Goal: Information Seeking & Learning: Learn about a topic

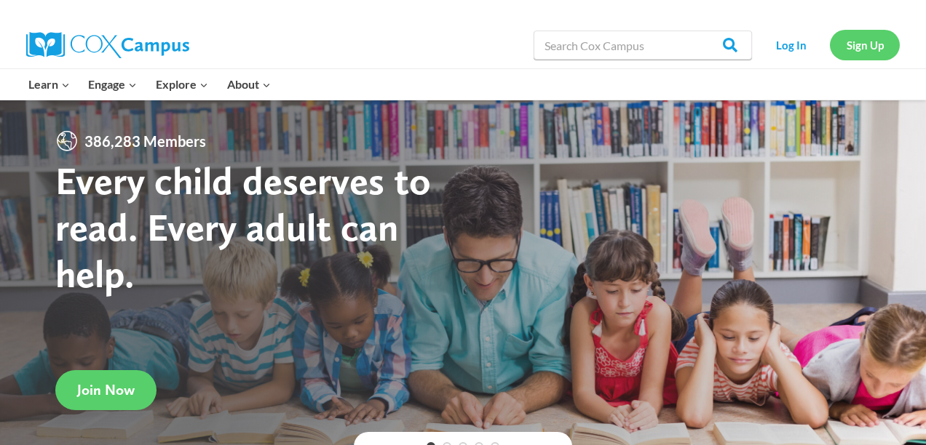
click at [851, 51] on link "Sign Up" at bounding box center [865, 45] width 70 height 30
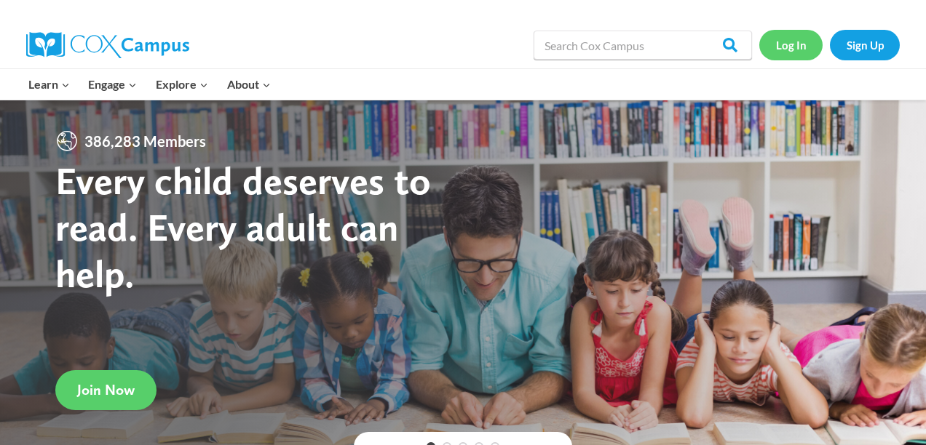
click at [789, 45] on link "Log In" at bounding box center [790, 45] width 63 height 30
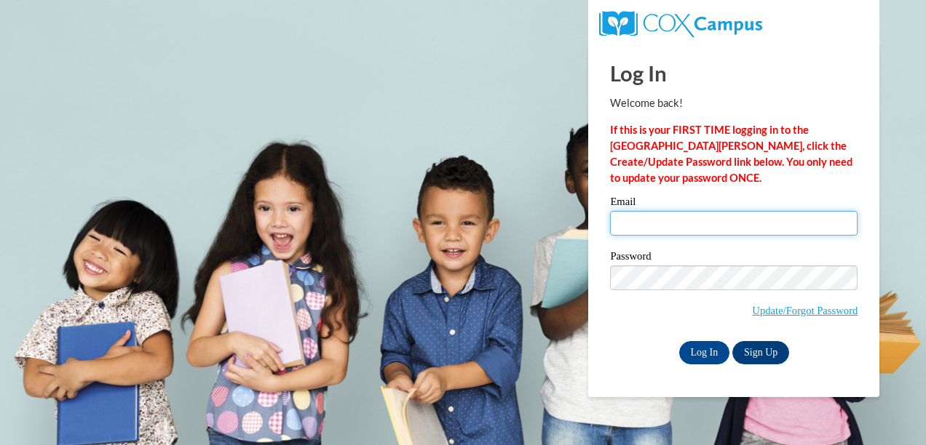
click at [669, 218] on input "Email" at bounding box center [733, 223] width 247 height 25
type input "[EMAIL_ADDRESS][DOMAIN_NAME]"
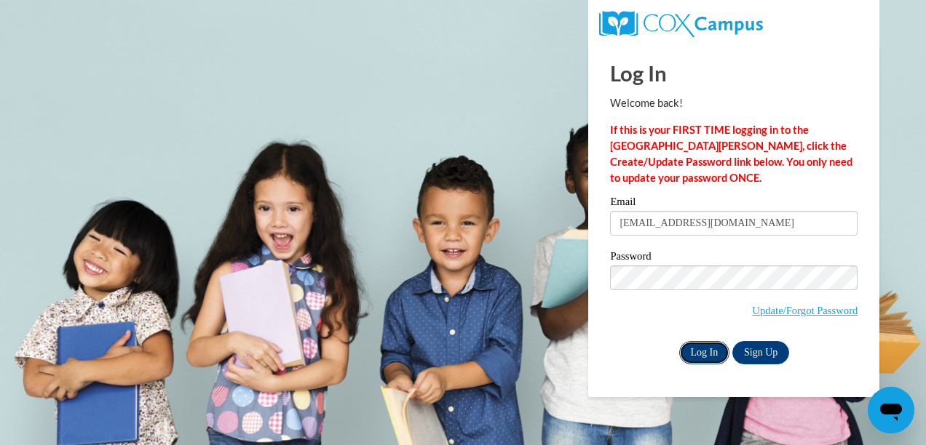
click at [711, 357] on input "Log In" at bounding box center [704, 352] width 51 height 23
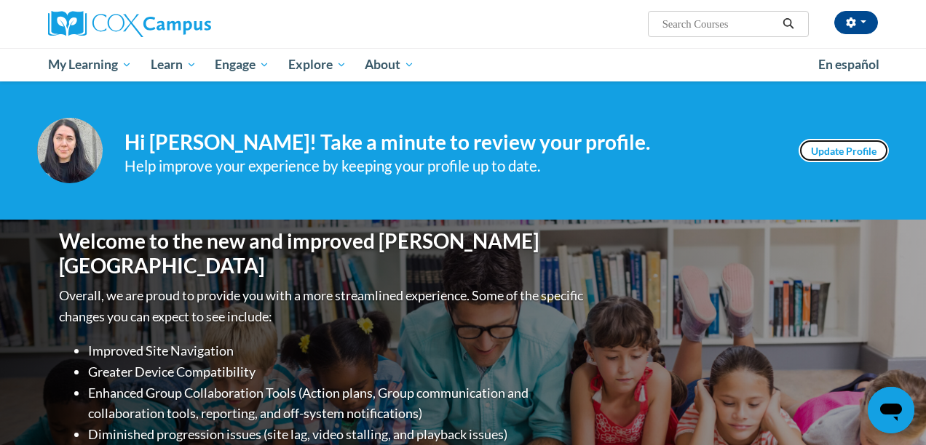
click at [845, 152] on link "Update Profile" at bounding box center [843, 150] width 90 height 23
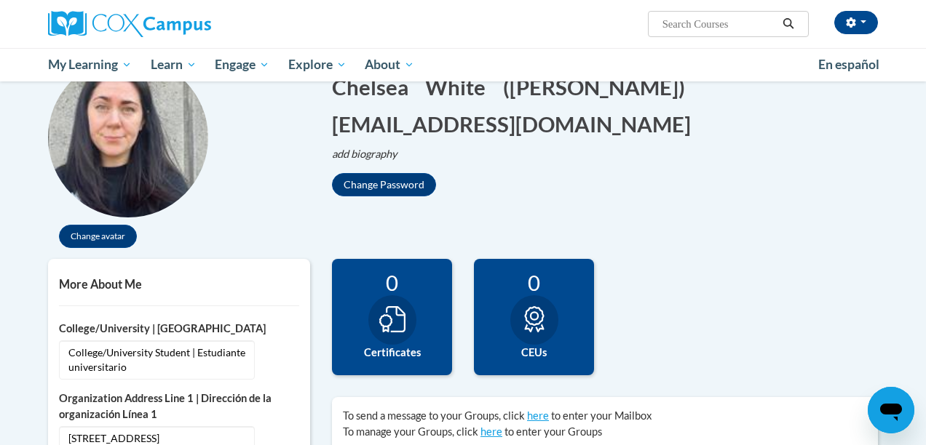
scroll to position [160, 0]
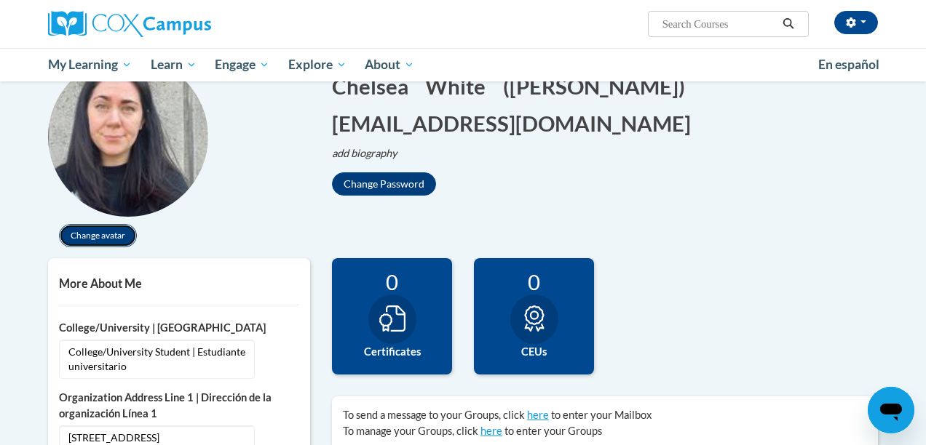
click at [85, 233] on button "Change avatar" at bounding box center [98, 235] width 78 height 23
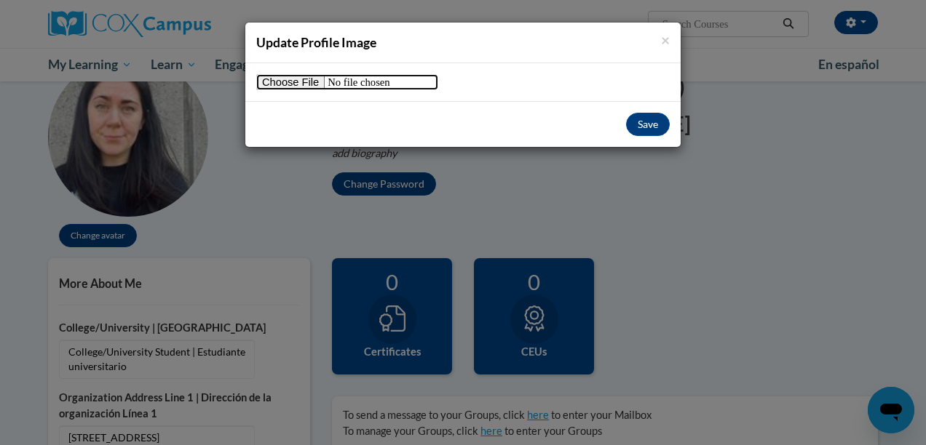
click at [286, 74] on input "file" at bounding box center [347, 82] width 182 height 16
type input "C:\fakepath\image0.jpeg"
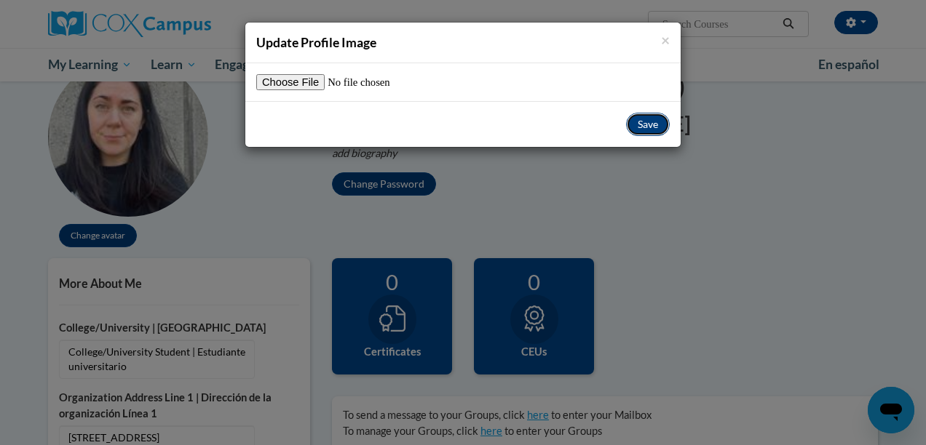
click at [646, 121] on button "Save" at bounding box center [648, 124] width 44 height 23
click at [646, 138] on div "Save" at bounding box center [462, 124] width 435 height 46
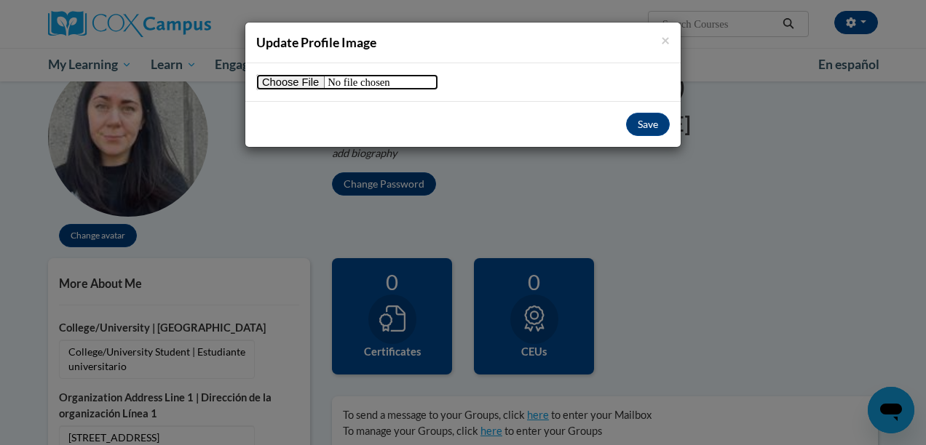
click at [282, 84] on input "file" at bounding box center [347, 82] width 182 height 16
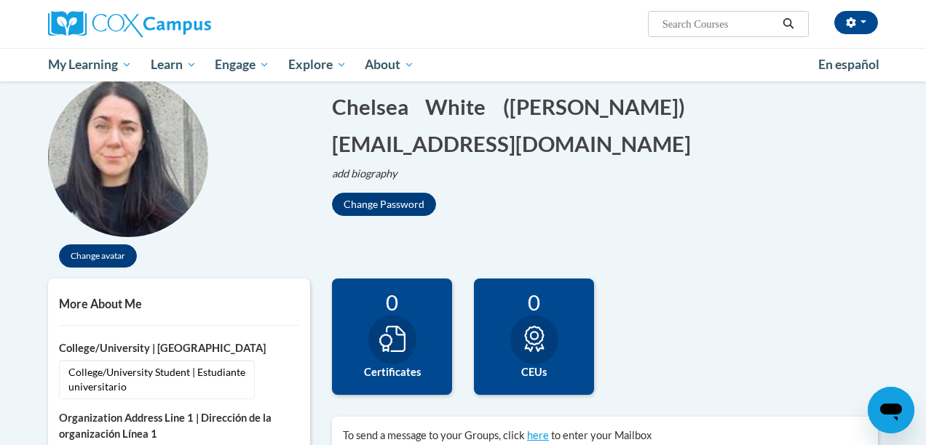
scroll to position [0, 0]
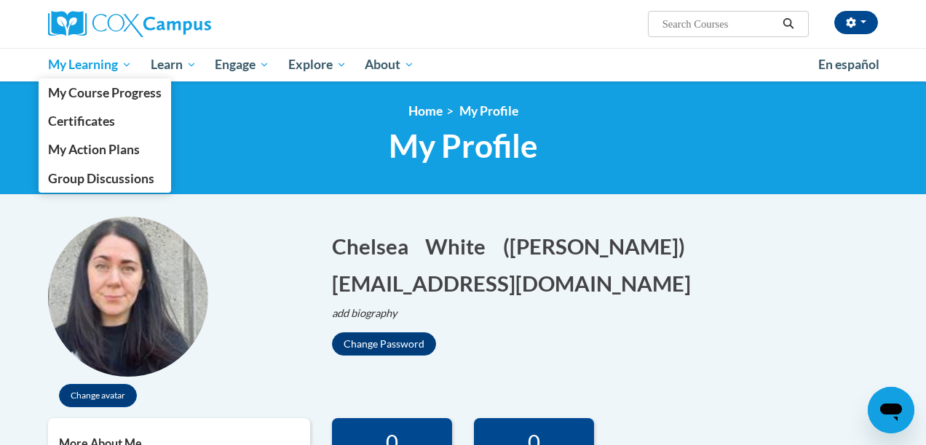
click at [69, 68] on span "My Learning" at bounding box center [90, 64] width 84 height 17
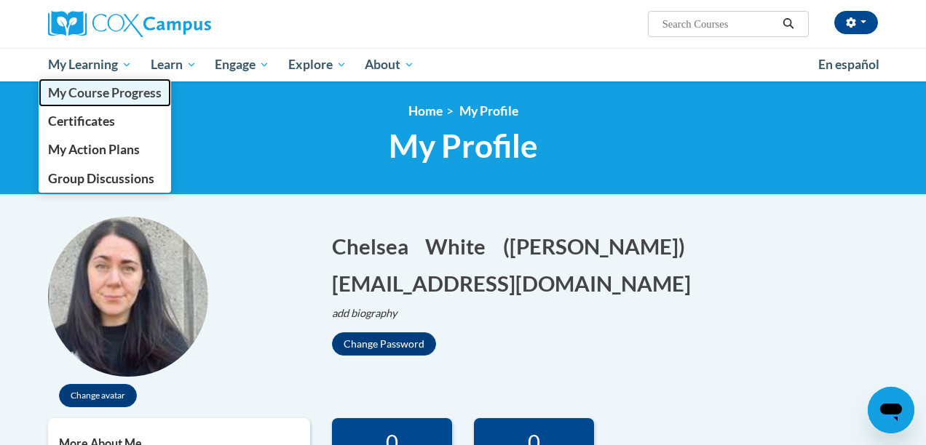
click at [89, 81] on link "My Course Progress" at bounding box center [105, 93] width 132 height 28
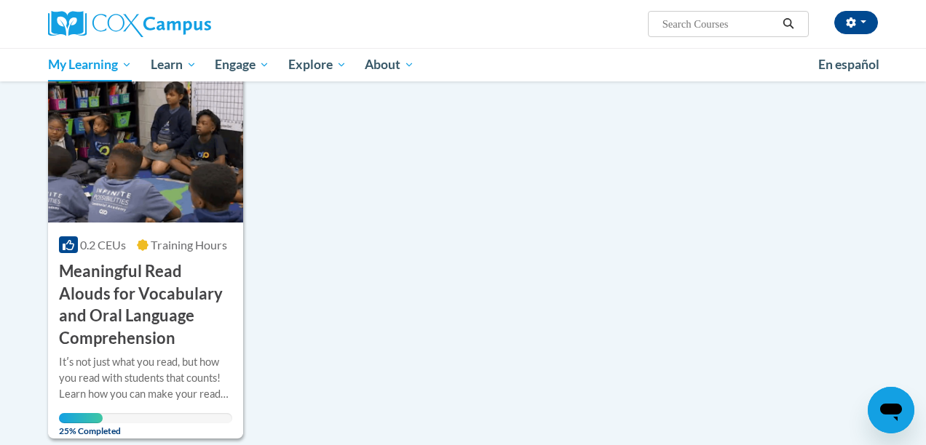
scroll to position [199, 0]
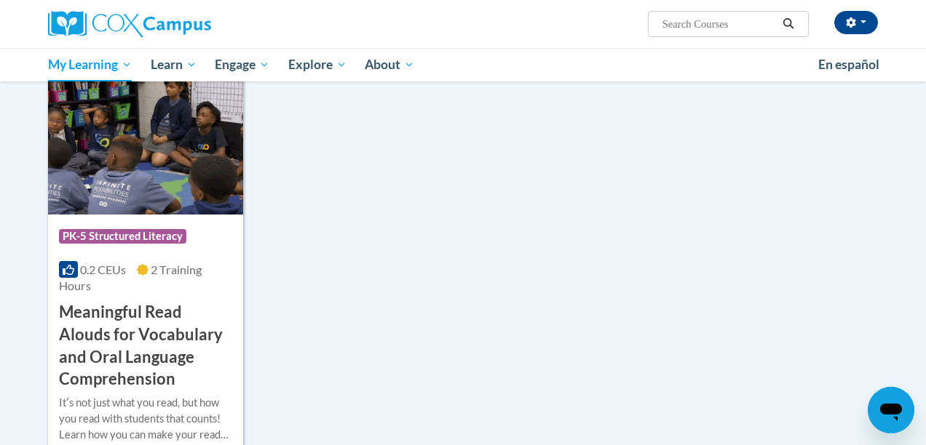
click at [191, 342] on h3 "Meaningful Read Alouds for Vocabulary and Oral Language Comprehension" at bounding box center [145, 346] width 173 height 90
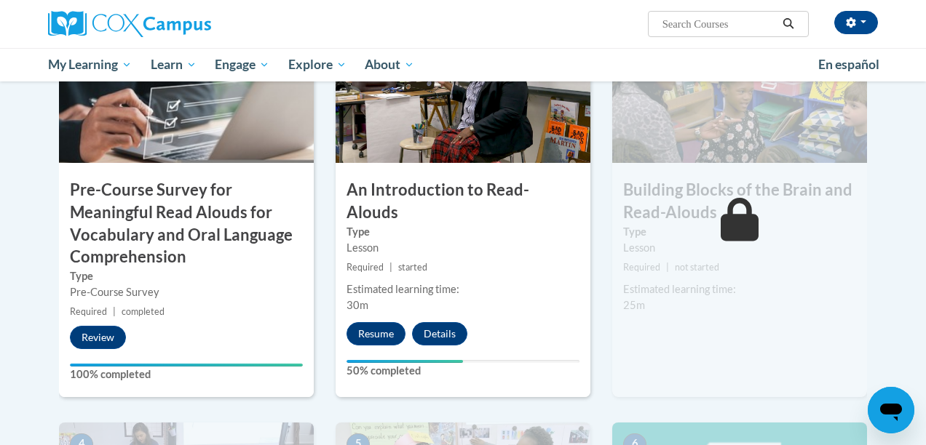
scroll to position [394, 0]
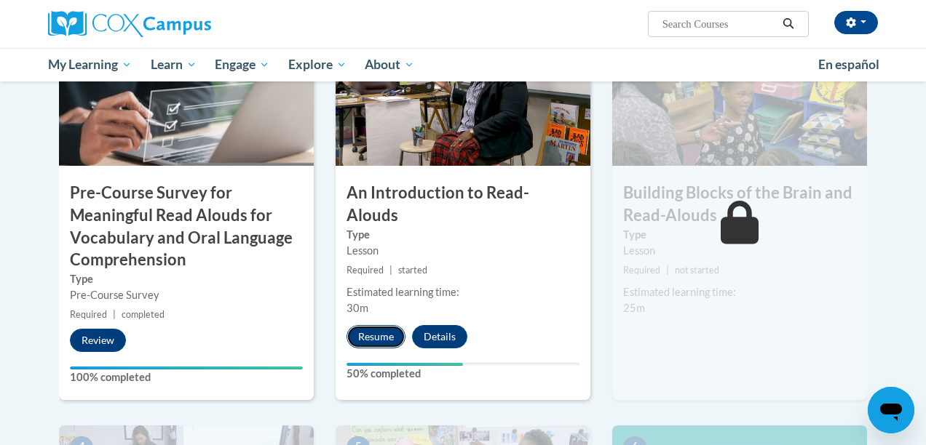
click at [373, 325] on button "Resume" at bounding box center [375, 336] width 59 height 23
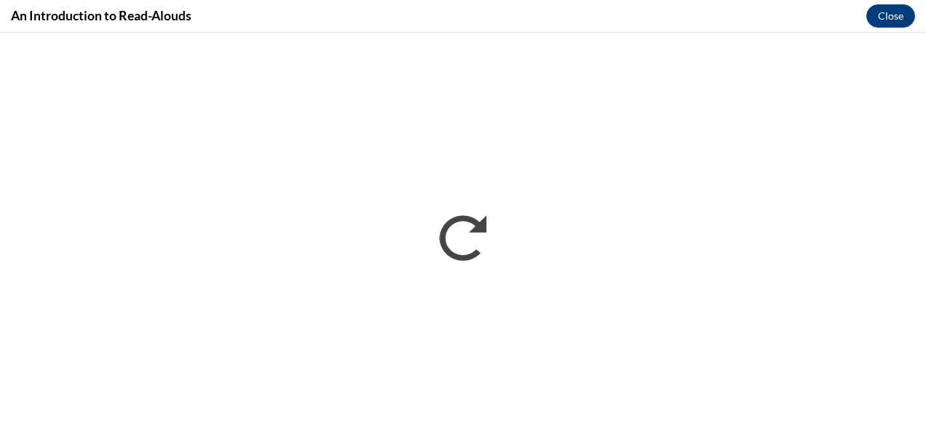
scroll to position [0, 0]
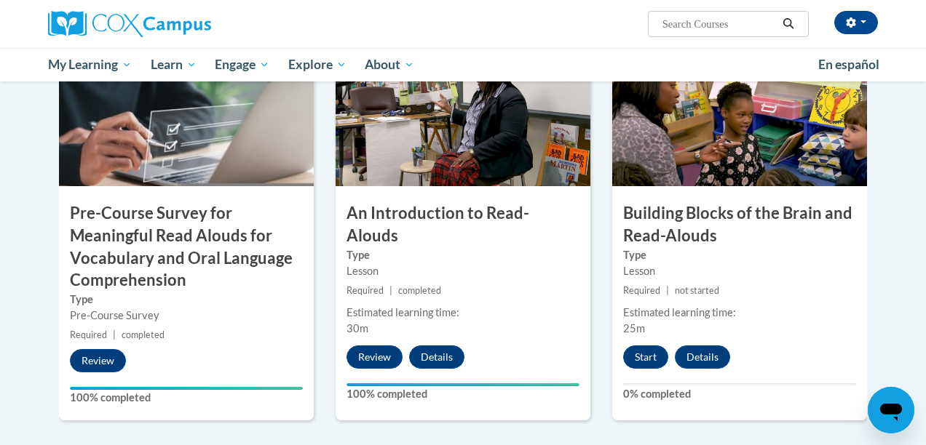
scroll to position [375, 0]
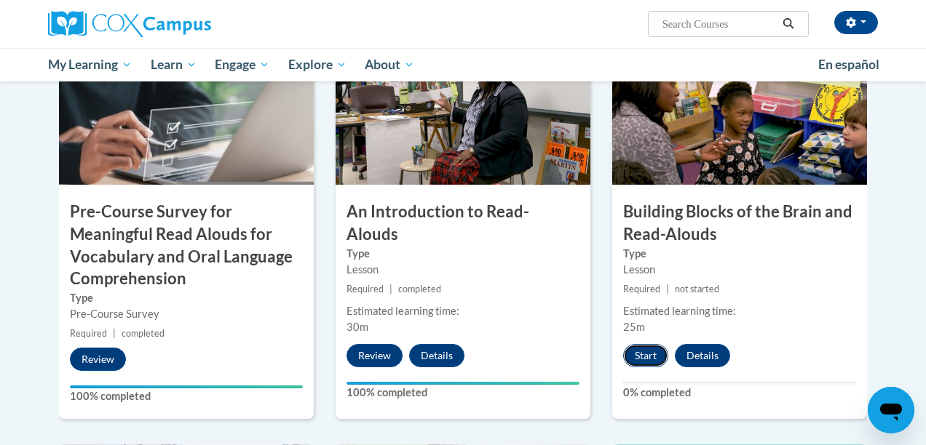
click at [654, 354] on button "Start" at bounding box center [645, 355] width 45 height 23
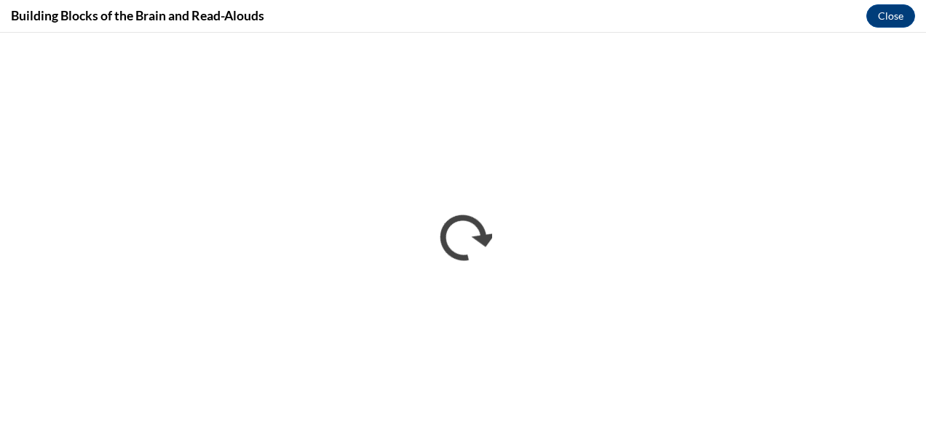
scroll to position [0, 0]
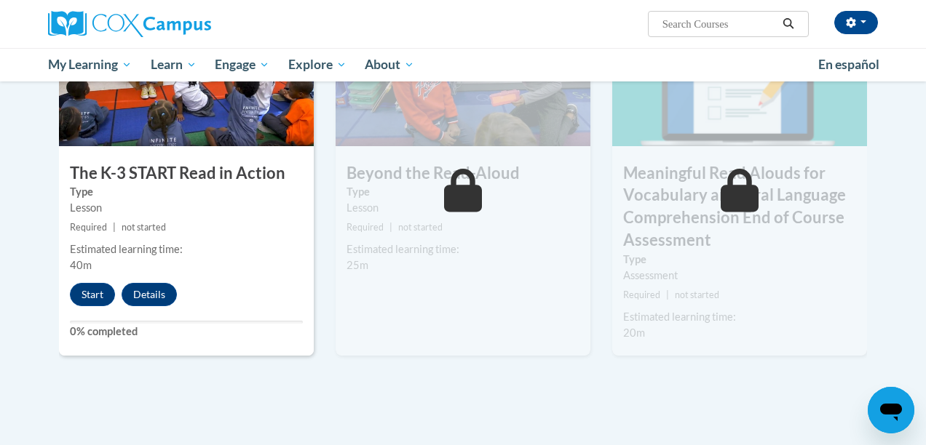
scroll to position [819, 0]
drag, startPoint x: 541, startPoint y: 366, endPoint x: 568, endPoint y: 366, distance: 27.7
click at [541, 366] on div "5 Beyond the Read-Aloud Type Lesson Required | not started Estimated learning t…" at bounding box center [463, 190] width 277 height 381
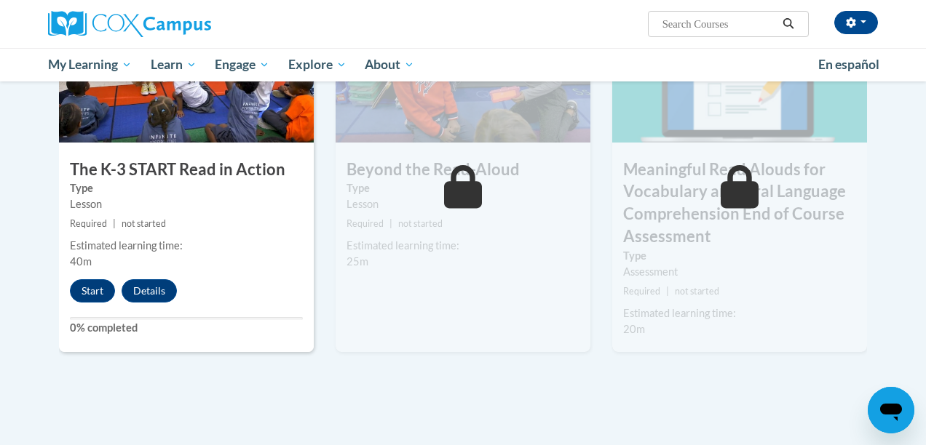
scroll to position [825, 0]
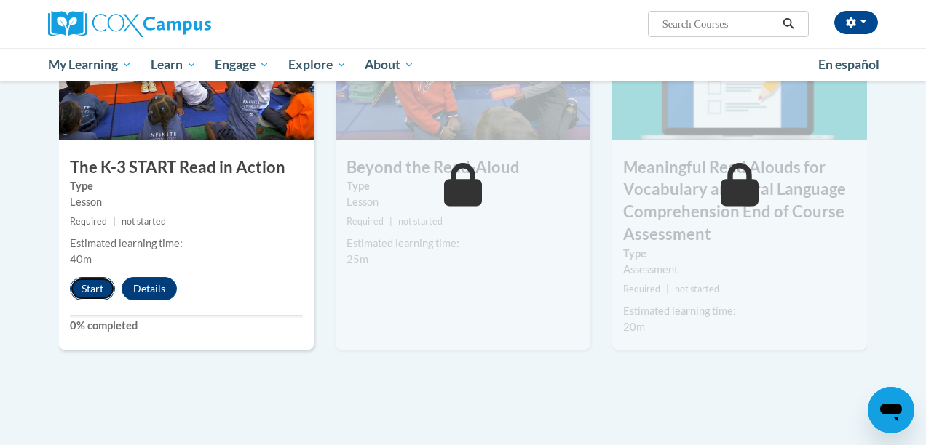
click at [81, 290] on button "Start" at bounding box center [92, 288] width 45 height 23
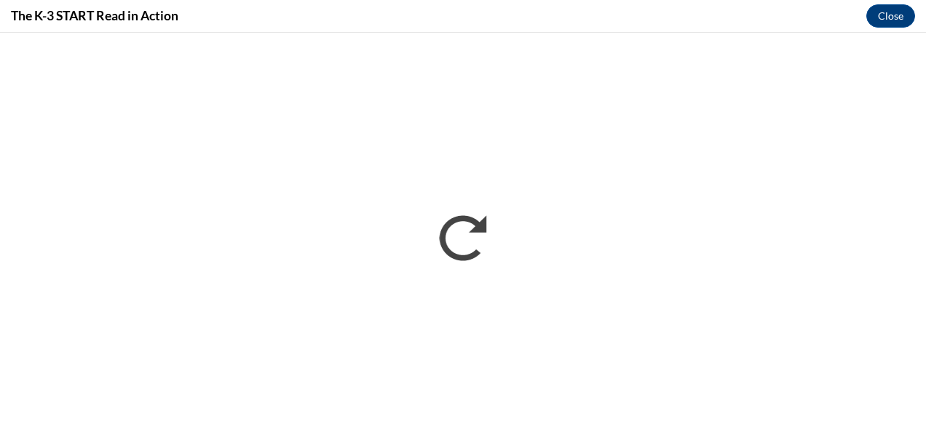
scroll to position [0, 0]
